Goal: Task Accomplishment & Management: Complete application form

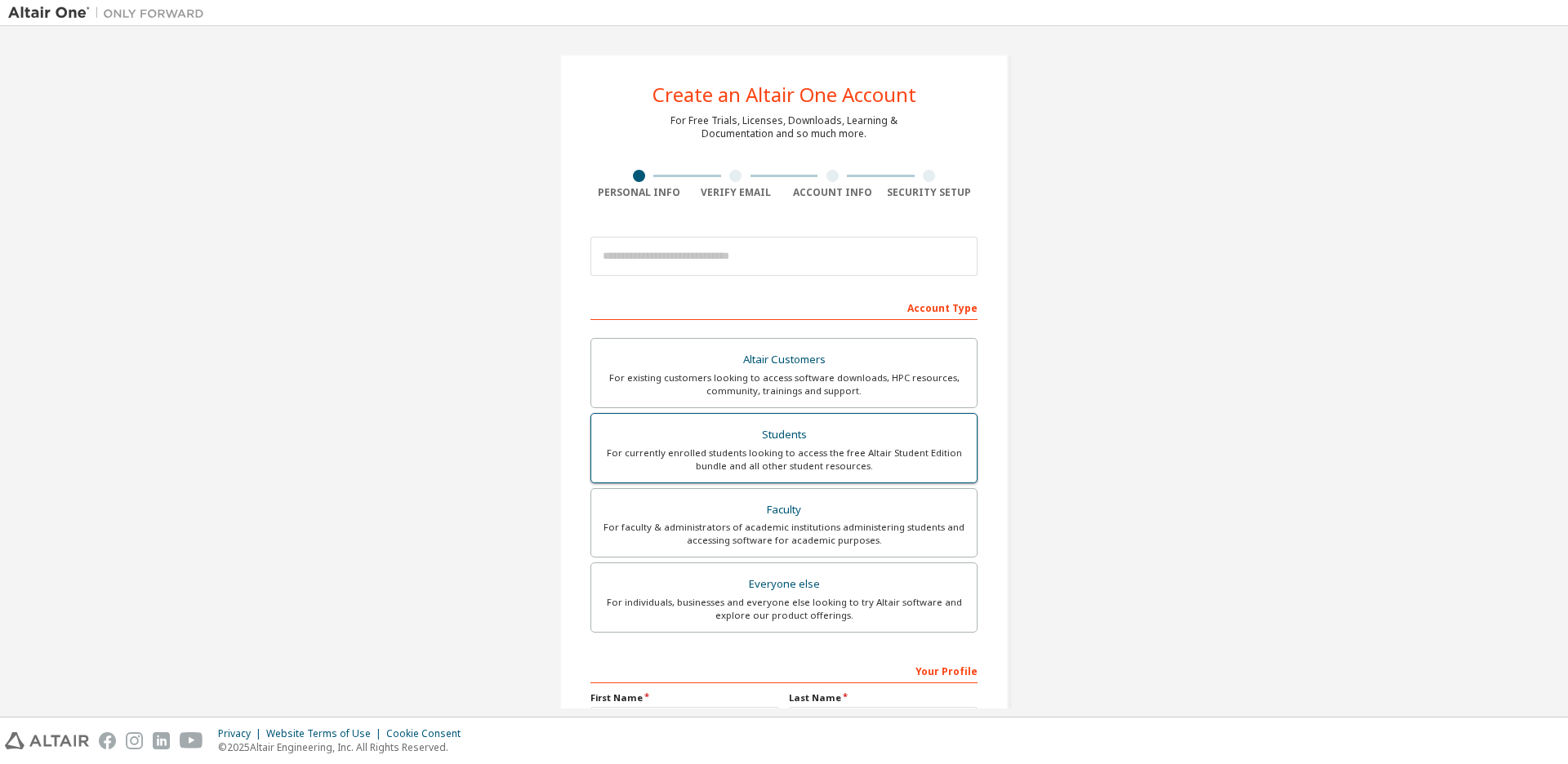
click at [915, 459] on div "For currently enrolled students looking to access the free Altair Student Editi…" at bounding box center [783, 459] width 366 height 26
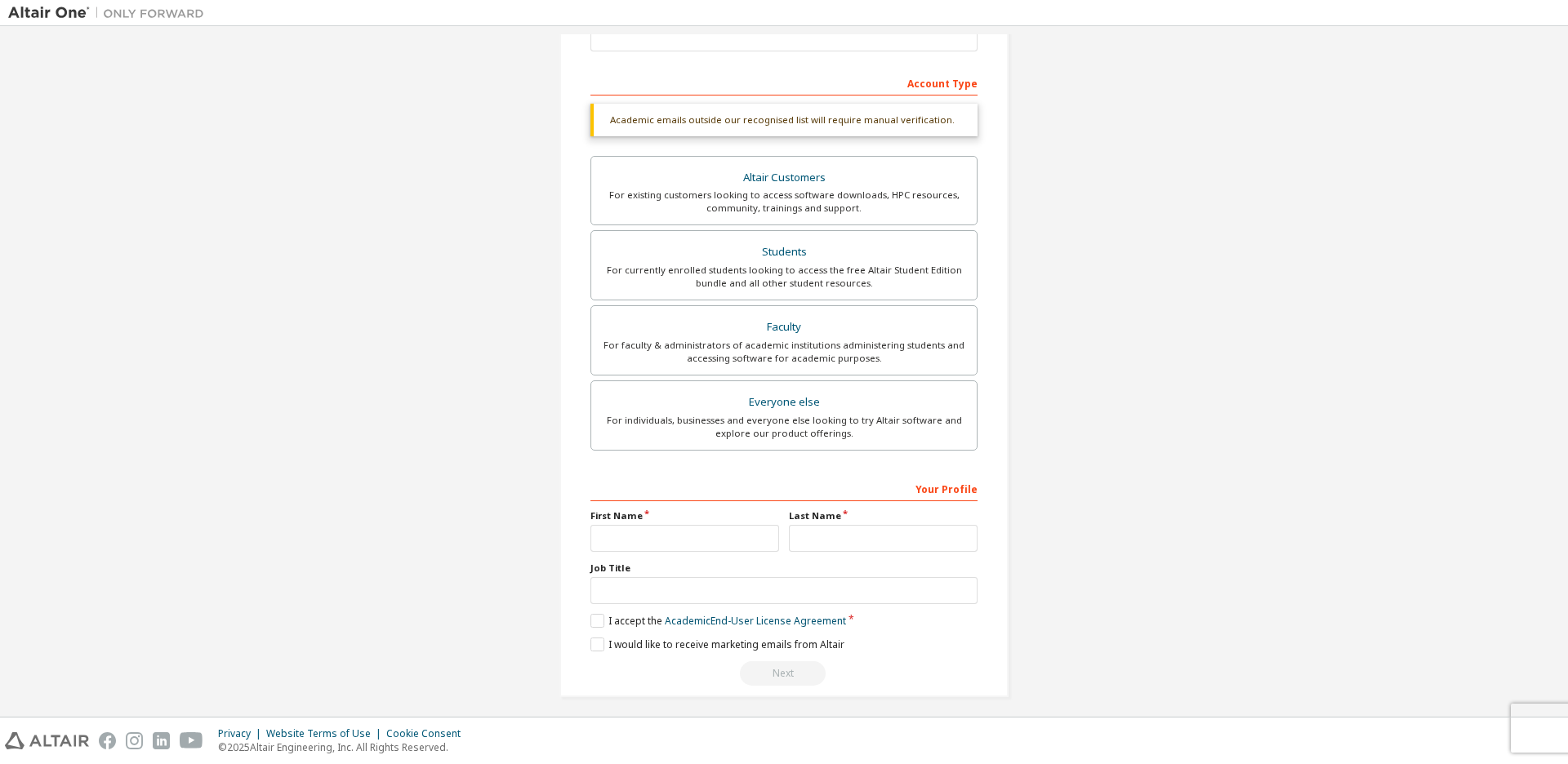
scroll to position [233, 0]
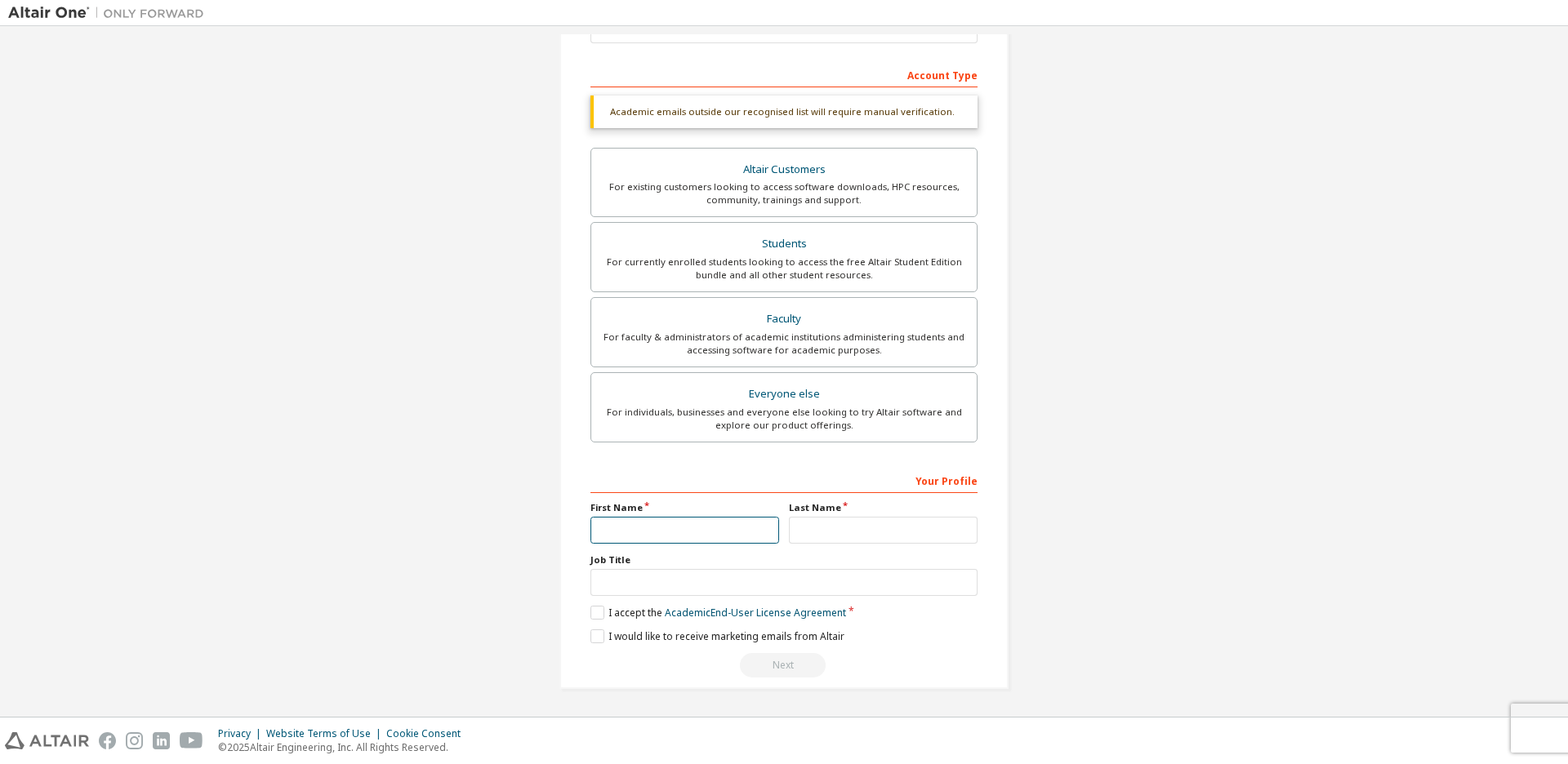
click at [681, 525] on input "text" at bounding box center [684, 531] width 188 height 27
type input "*"
drag, startPoint x: 637, startPoint y: 533, endPoint x: 610, endPoint y: 535, distance: 27.1
click at [610, 535] on input "*****" at bounding box center [684, 531] width 188 height 27
type input "*****"
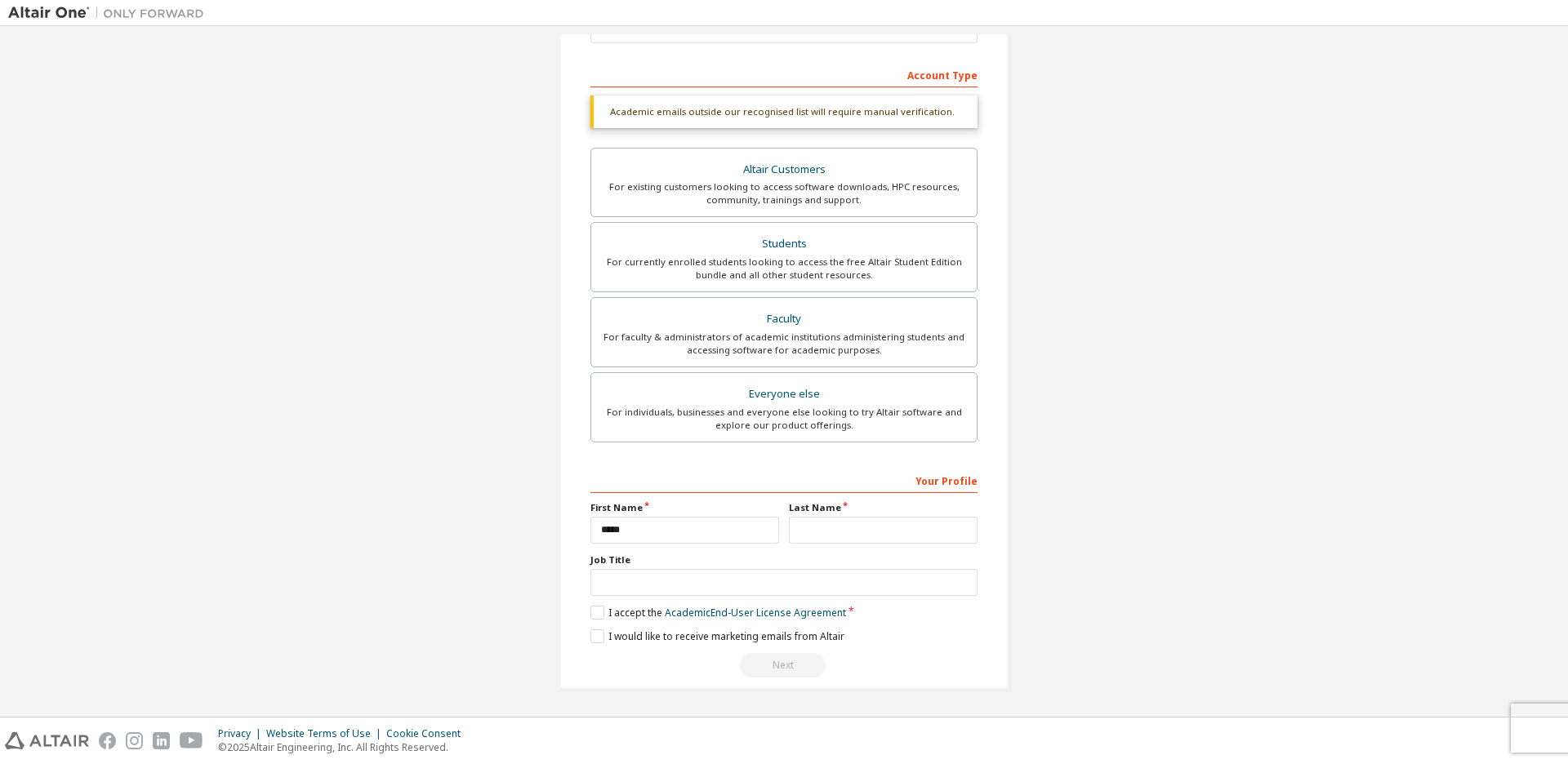
drag, startPoint x: 815, startPoint y: 511, endPoint x: 821, endPoint y: 526, distance: 16.2
click at [818, 519] on div "Last Name" at bounding box center [883, 522] width 198 height 43
click at [823, 531] on input "text" at bounding box center [883, 531] width 188 height 27
type input "*"
type input "**"
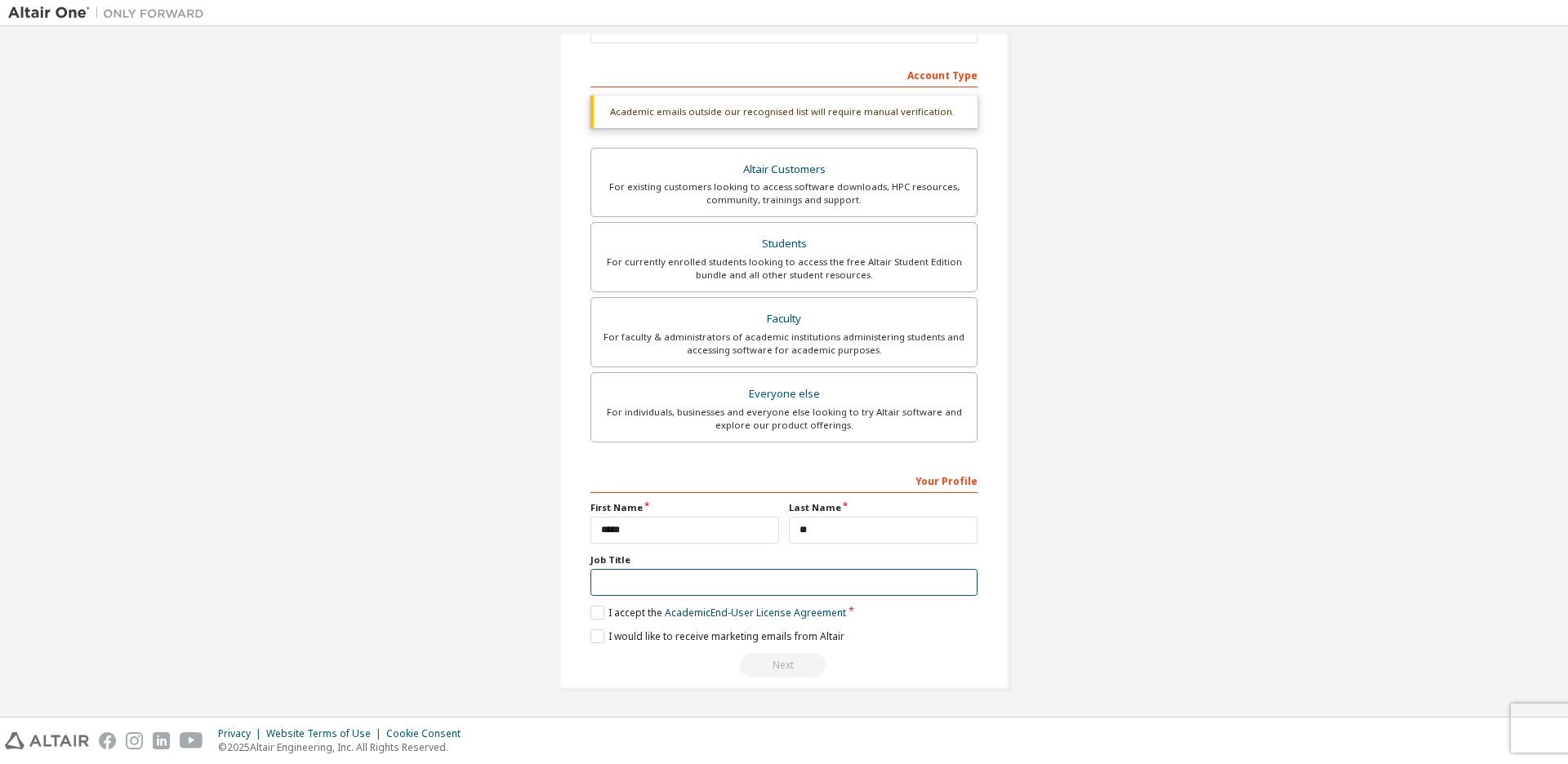
click at [771, 573] on input "text" at bounding box center [784, 582] width 387 height 27
click at [975, 503] on div "Last Name **" at bounding box center [883, 522] width 198 height 43
click at [863, 473] on div "Your Profile" at bounding box center [784, 479] width 387 height 26
click at [593, 618] on label "I accept the Academic End-User License Agreement" at bounding box center [718, 613] width 255 height 14
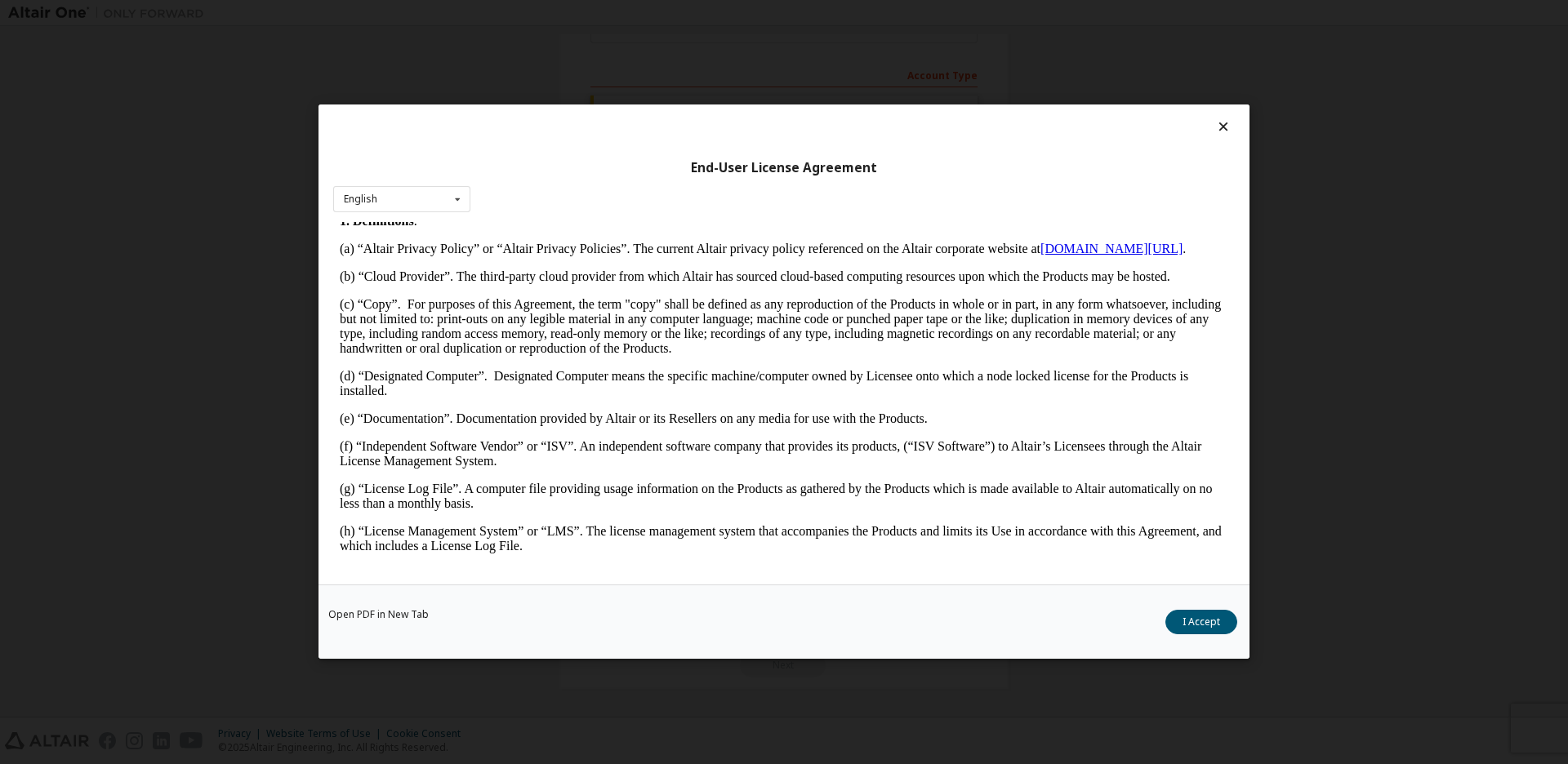
scroll to position [408, 0]
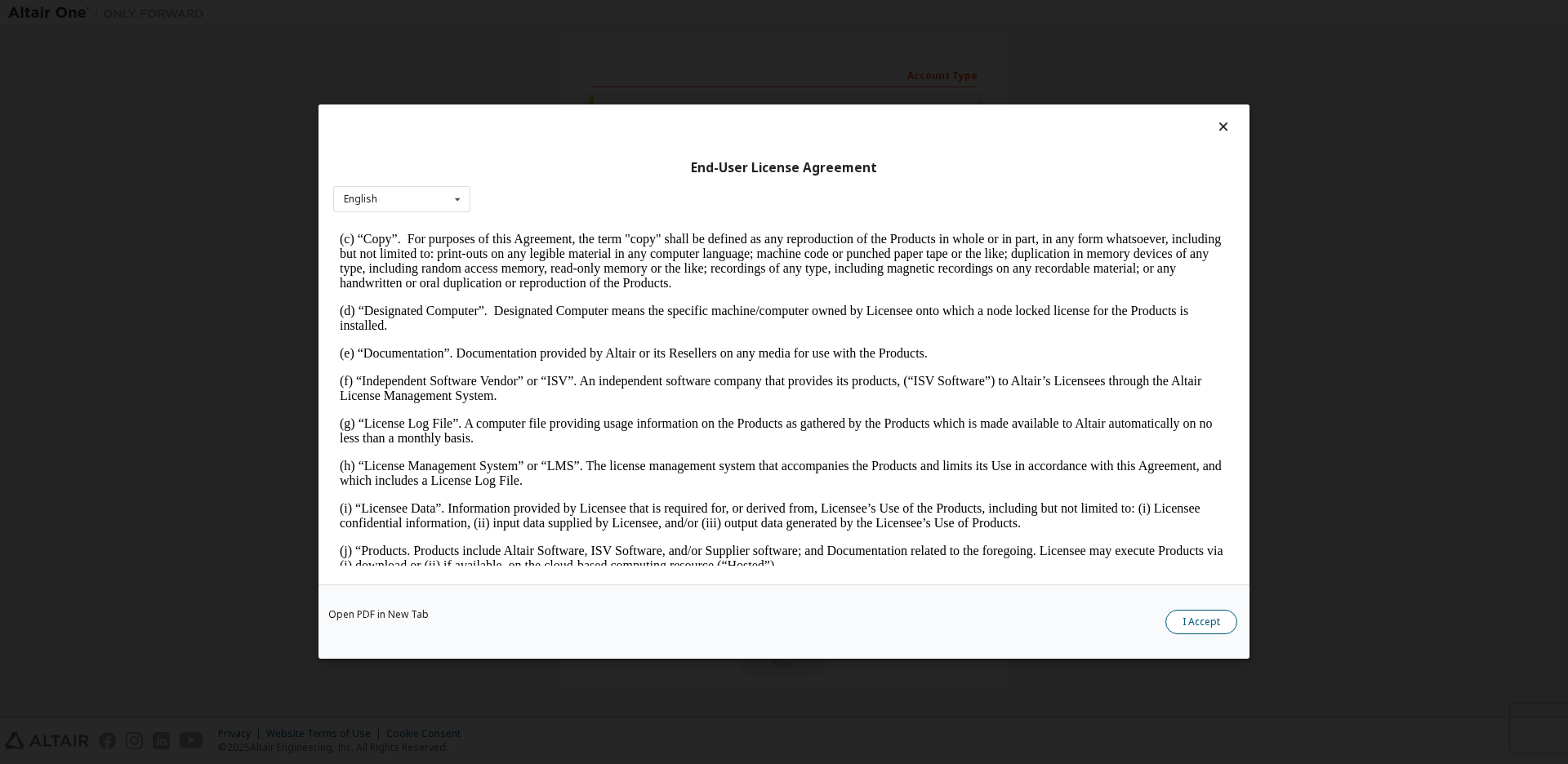
click at [1205, 618] on button "I Accept" at bounding box center [1202, 623] width 72 height 24
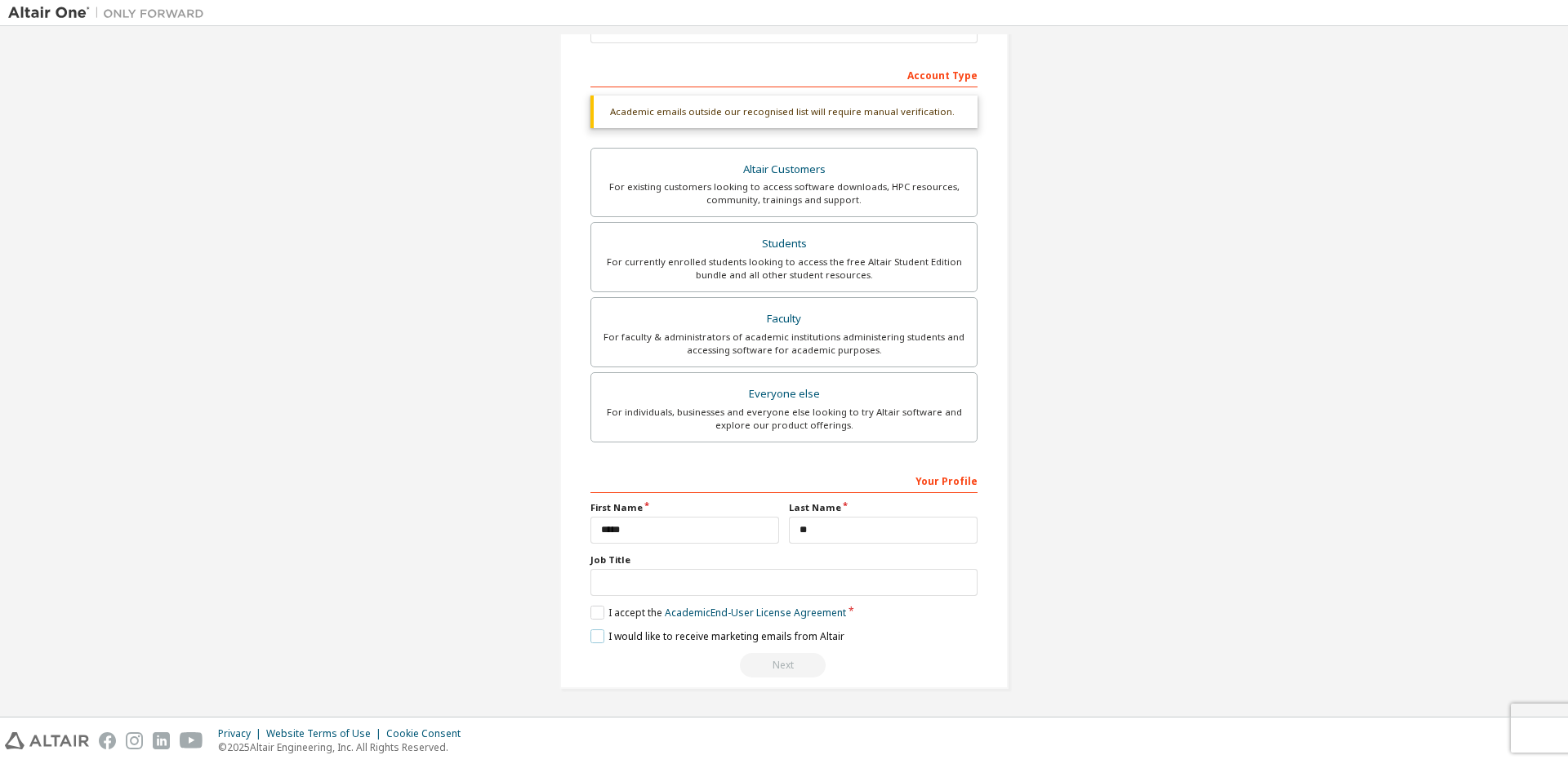
click at [591, 638] on label "I would like to receive marketing emails from Altair" at bounding box center [718, 636] width 254 height 14
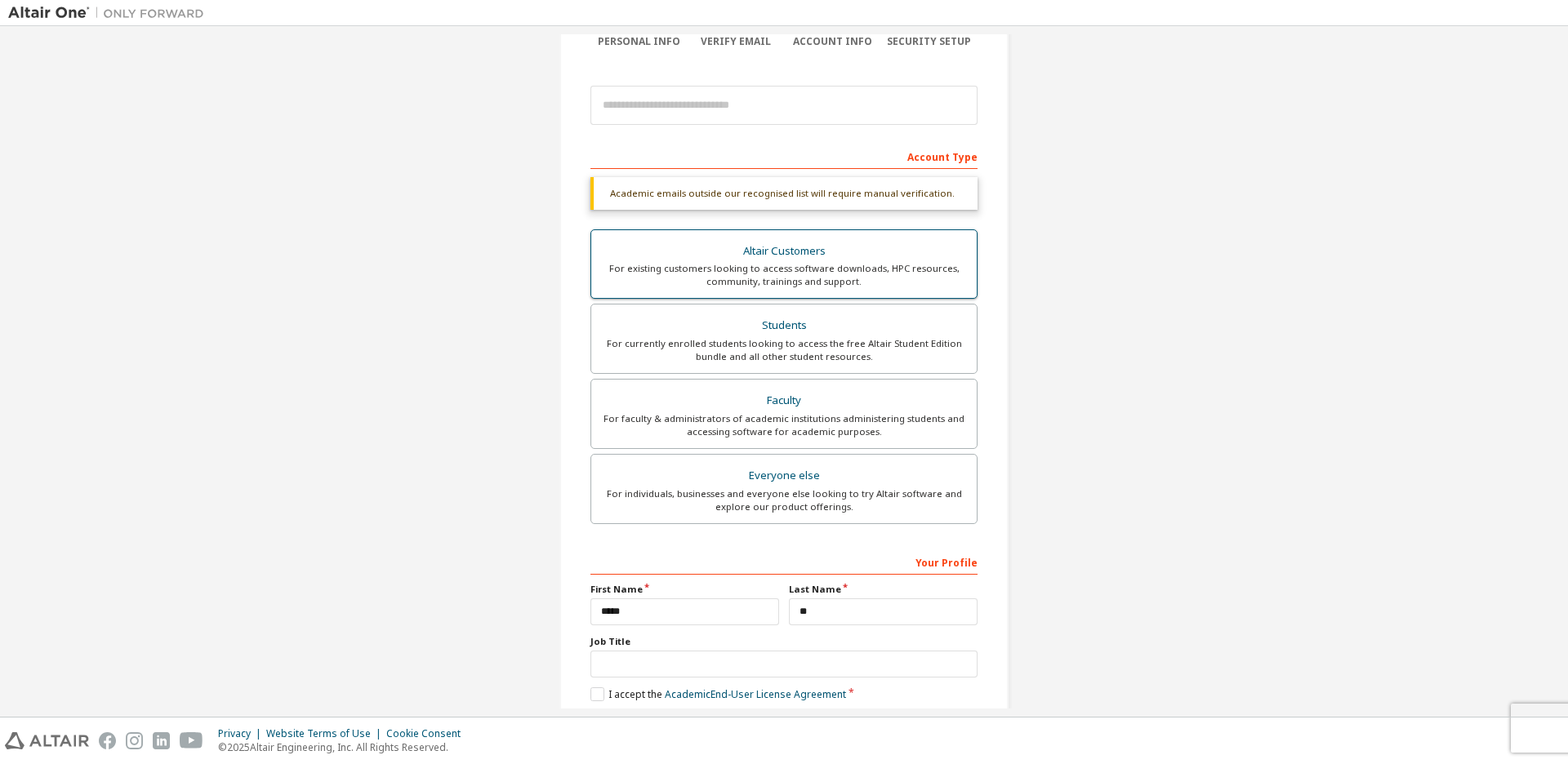
click at [852, 237] on label "Altair Customers For existing customers looking to access software downloads, H…" at bounding box center [784, 264] width 387 height 70
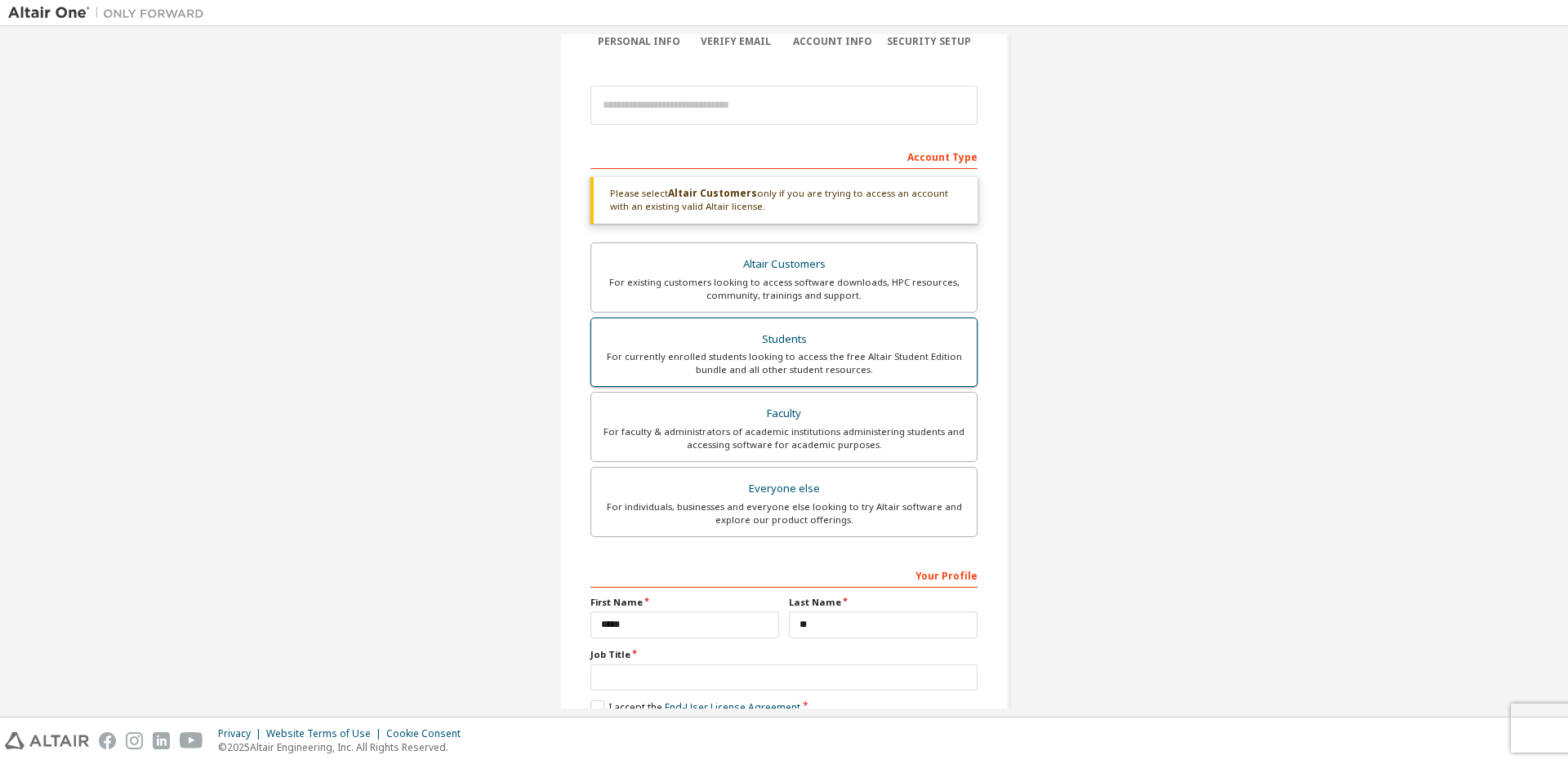
click at [838, 326] on label "Students For currently enrolled students looking to access the free Altair Stud…" at bounding box center [784, 353] width 387 height 70
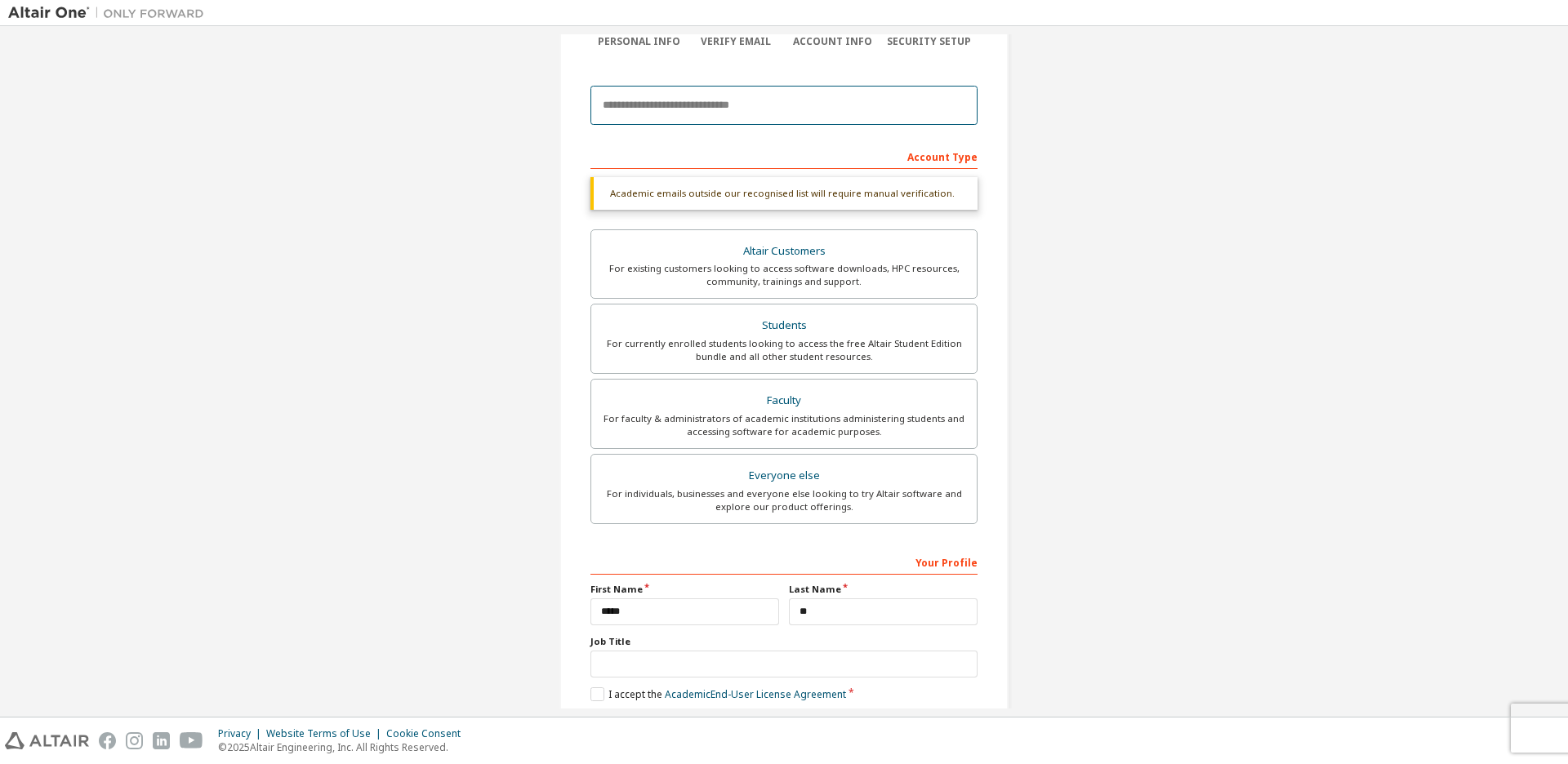
click at [802, 115] on input "email" at bounding box center [784, 105] width 387 height 39
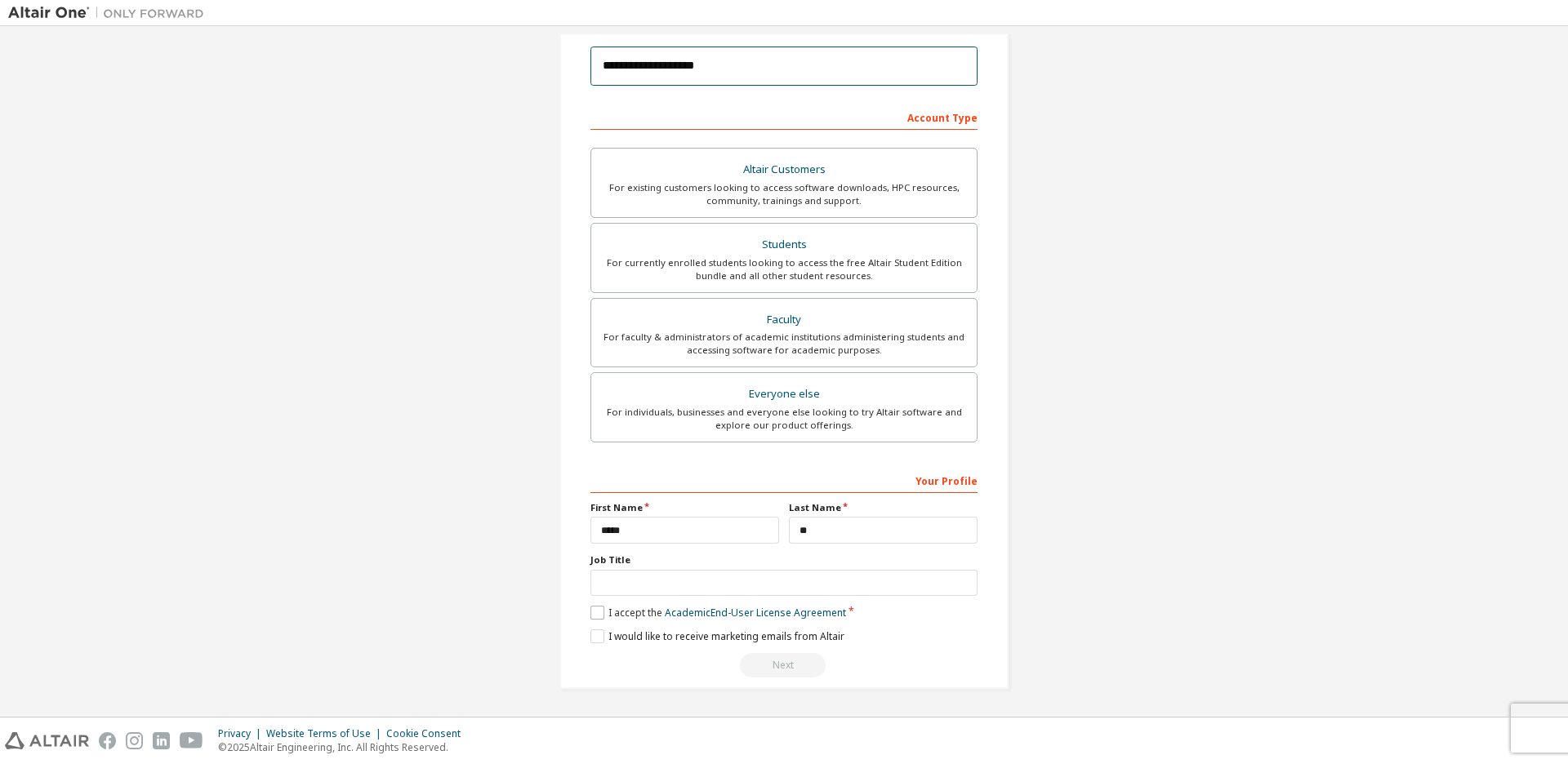
scroll to position [190, 0]
type input "**********"
click at [597, 613] on label "I accept the Academic End-User License Agreement" at bounding box center [718, 613] width 255 height 14
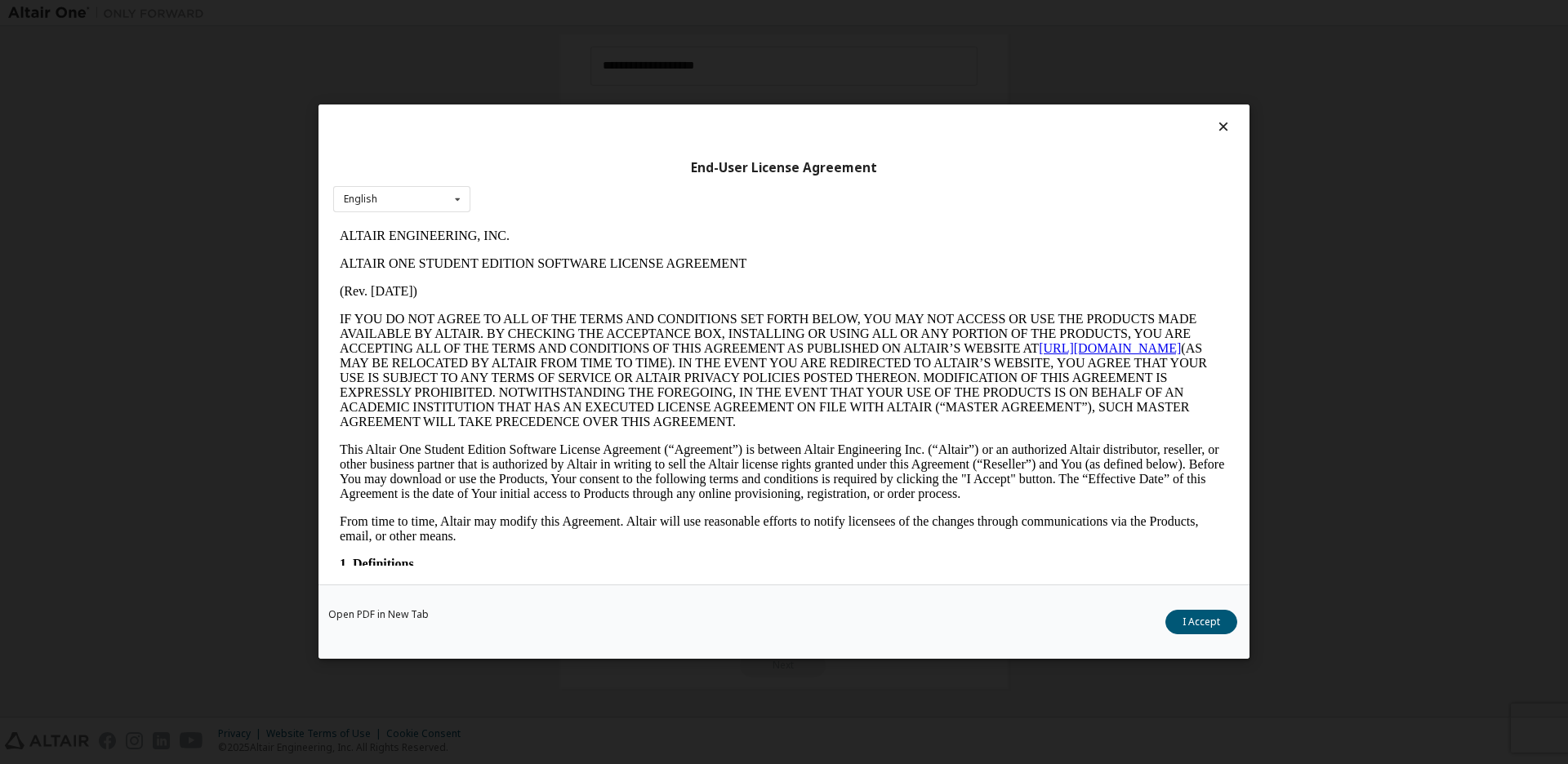
scroll to position [0, 0]
click at [1182, 618] on button "I Accept" at bounding box center [1202, 623] width 72 height 24
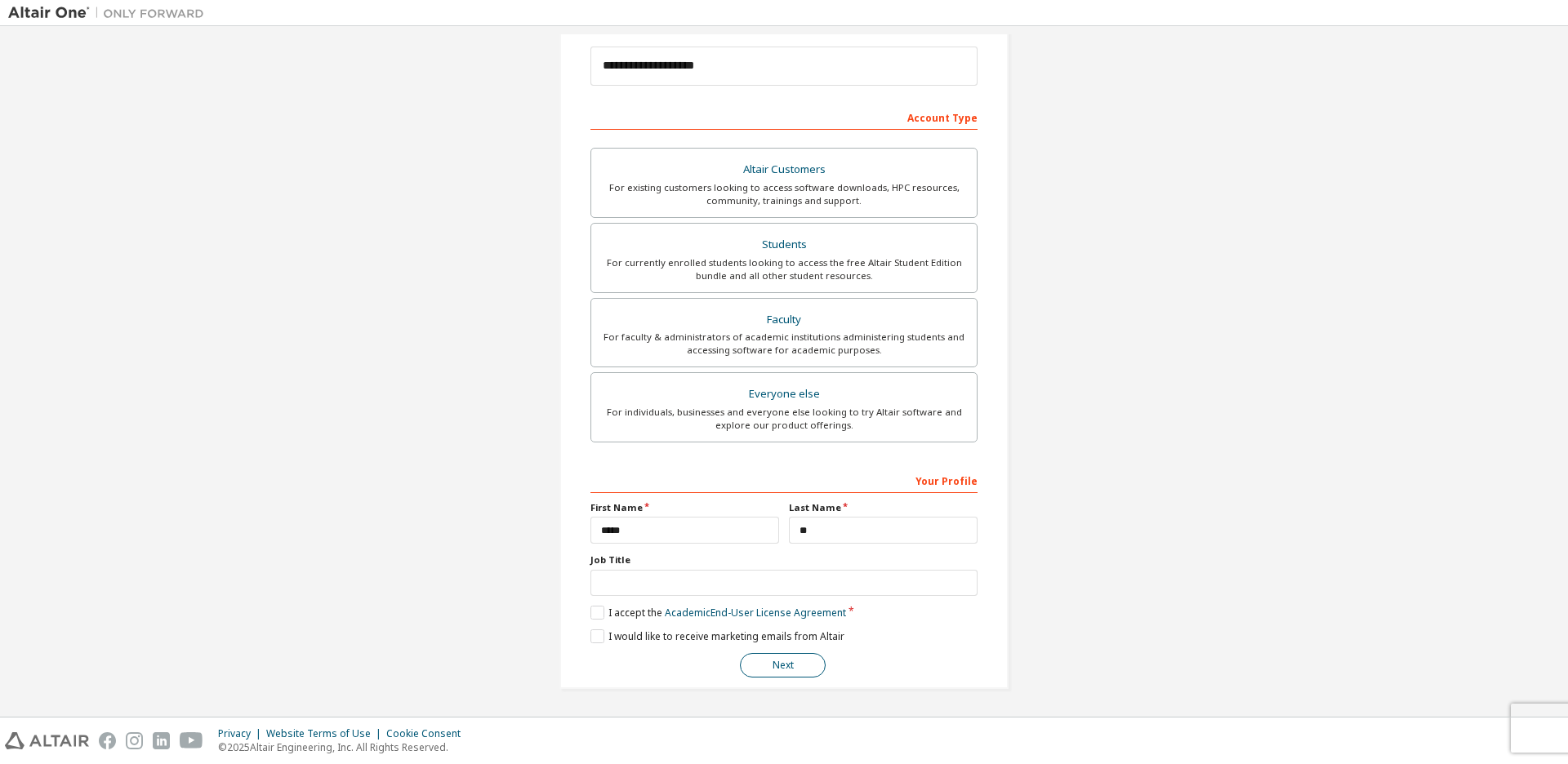
click at [798, 665] on button "Next" at bounding box center [782, 665] width 85 height 24
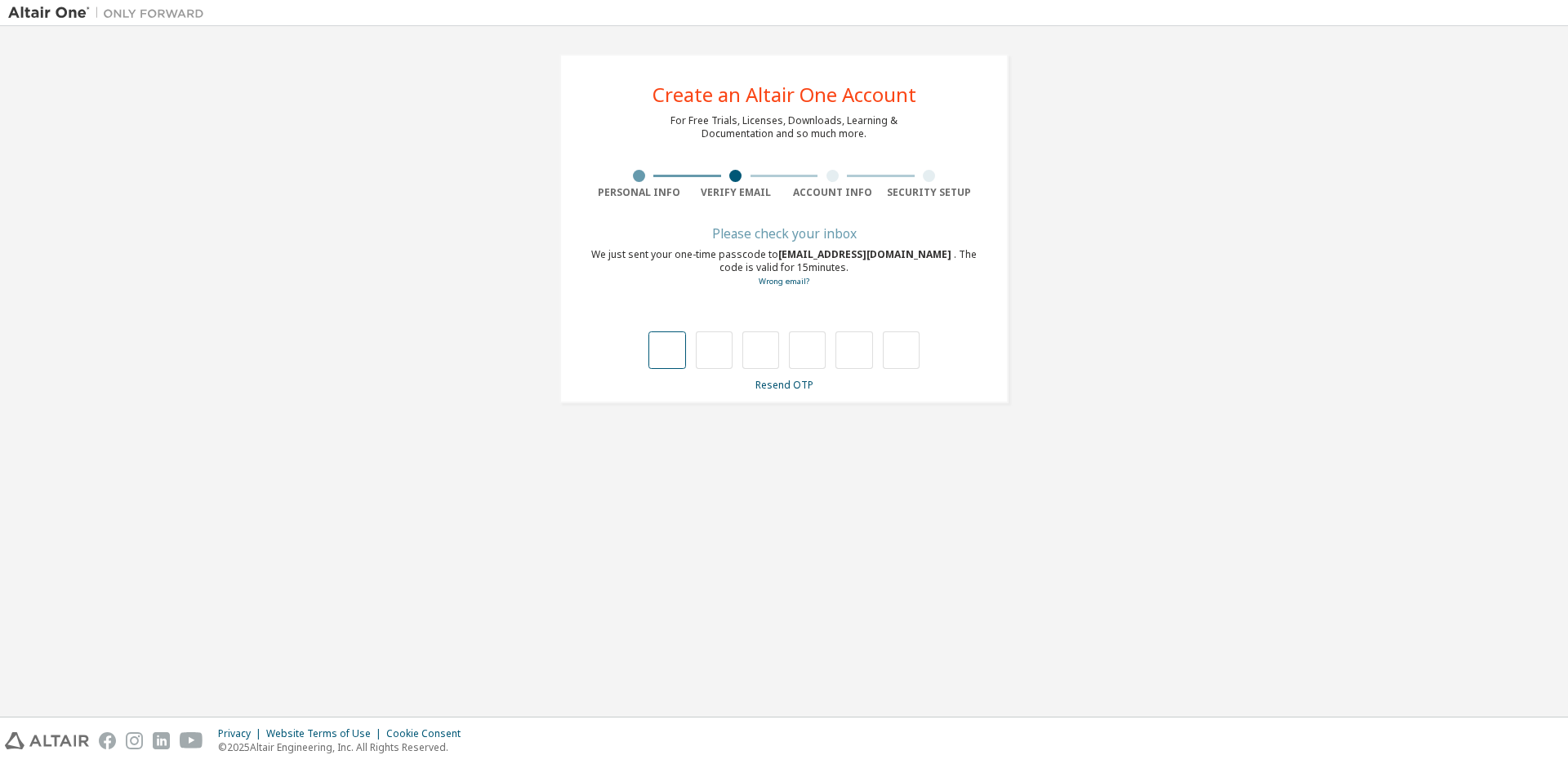
click at [674, 358] on input "text" at bounding box center [667, 350] width 37 height 38
type input "*"
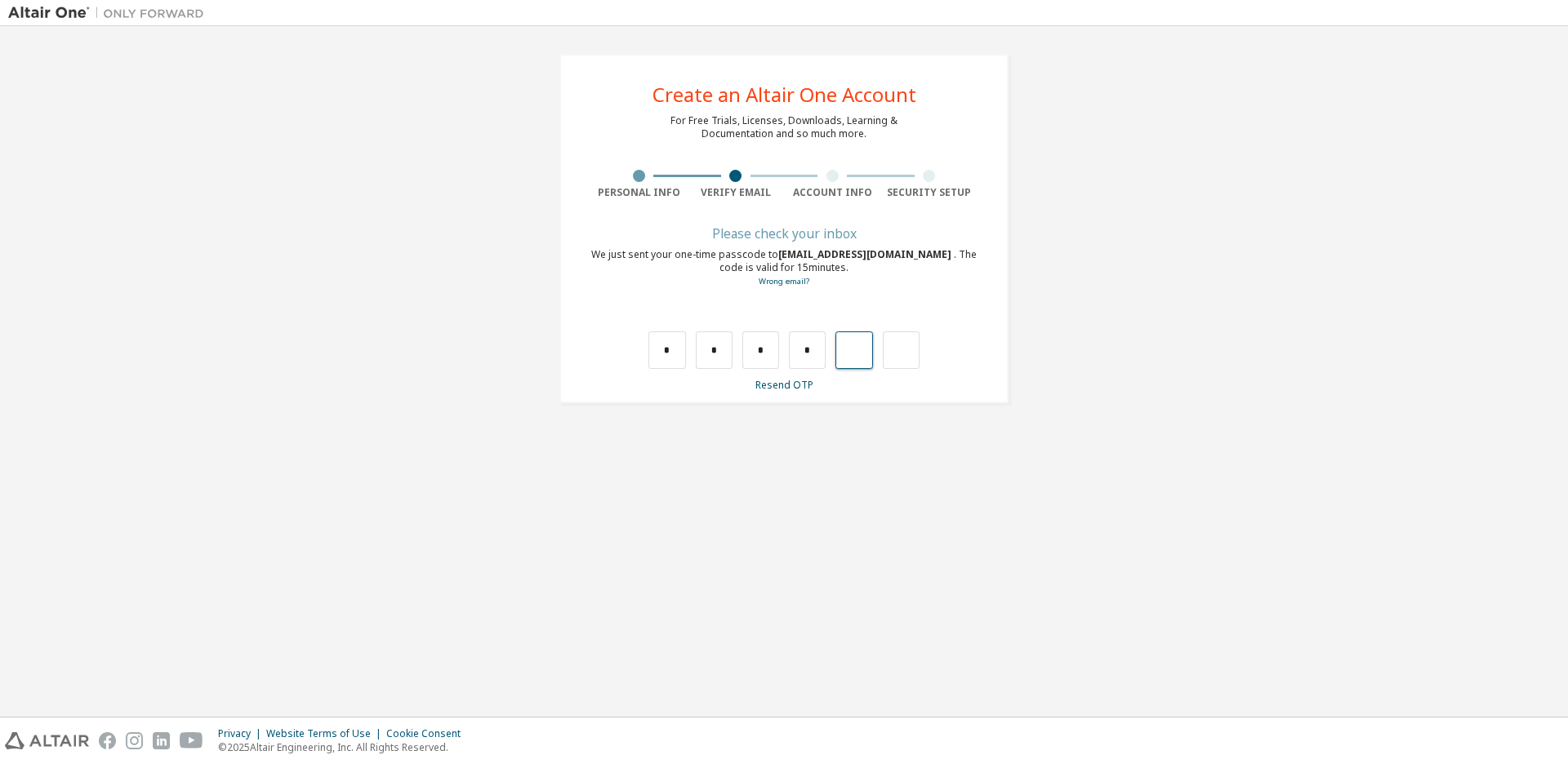
type input "*"
